Goal: Task Accomplishment & Management: Complete application form

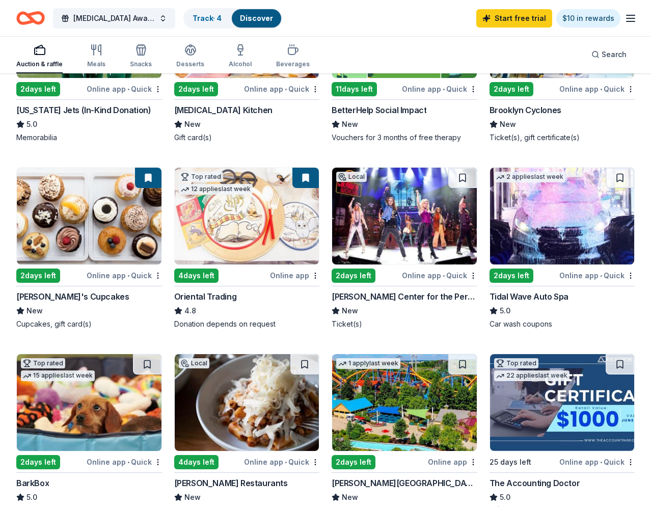
scroll to position [105, 0]
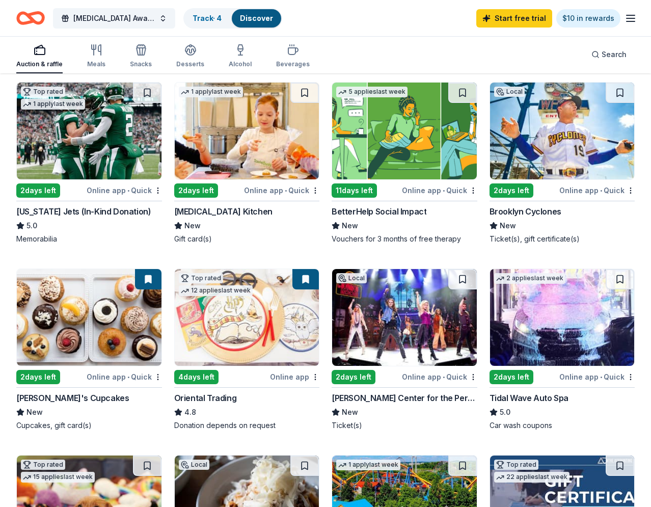
click at [210, 397] on div "Oriental Trading" at bounding box center [205, 398] width 63 height 12
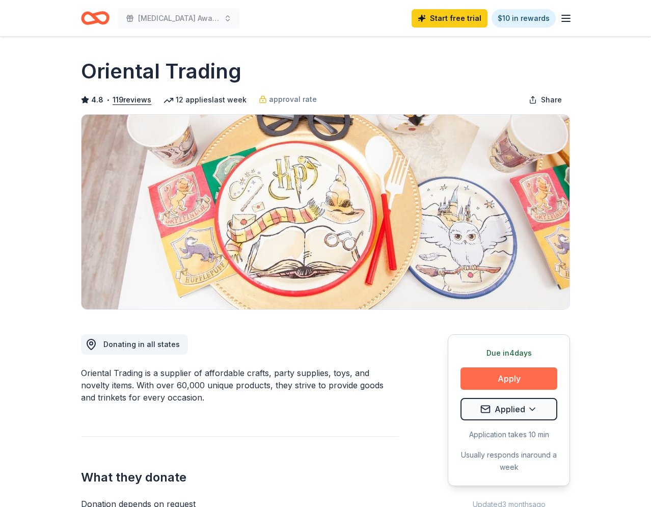
click at [522, 378] on button "Apply" at bounding box center [508, 378] width 97 height 22
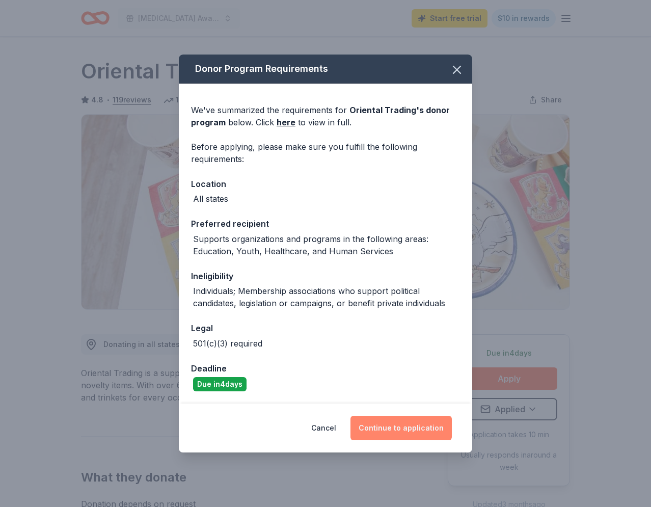
click at [412, 432] on button "Continue to application" at bounding box center [400, 428] width 101 height 24
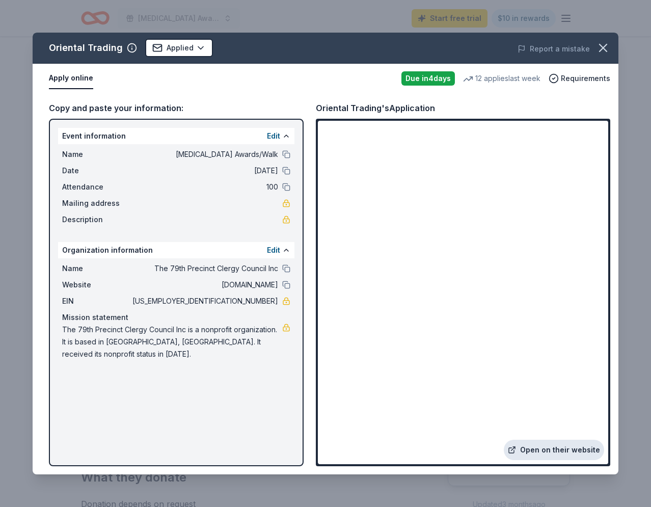
click at [553, 451] on link "Open on their website" at bounding box center [554, 450] width 100 height 20
